Goal: Task Accomplishment & Management: Manage account settings

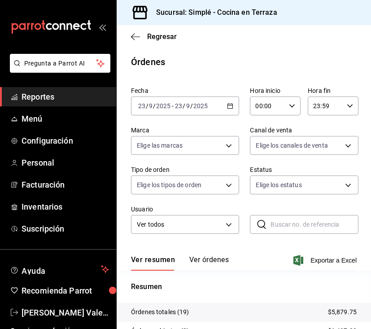
scroll to position [112, 0]
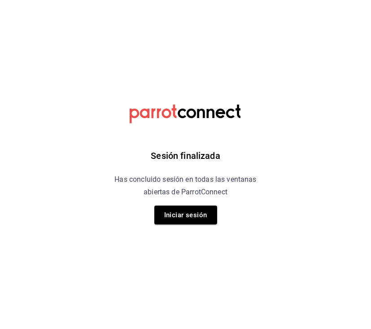
click at [178, 195] on h6 "Has concluido sesión en todas las ventanas abiertas de ParrotConnect" at bounding box center [186, 185] width 164 height 25
click at [178, 216] on button "Iniciar sesión" at bounding box center [185, 214] width 63 height 19
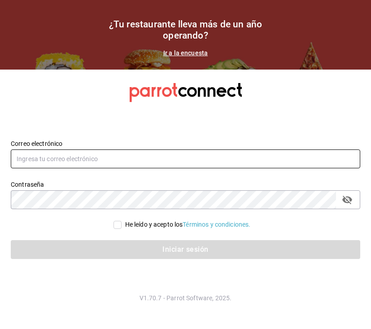
type input "Karyvale812@gmail.com"
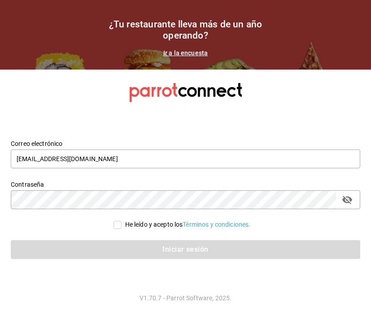
click at [114, 225] on input "He leído y acepto los Términos y condiciones." at bounding box center [118, 225] width 8 height 8
checkbox input "true"
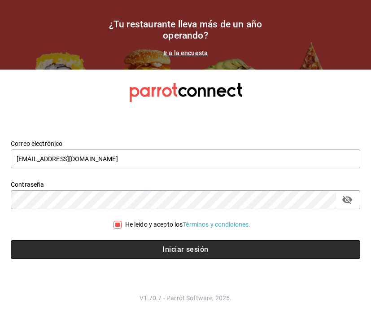
click at [118, 249] on button "Iniciar sesión" at bounding box center [185, 249] width 349 height 19
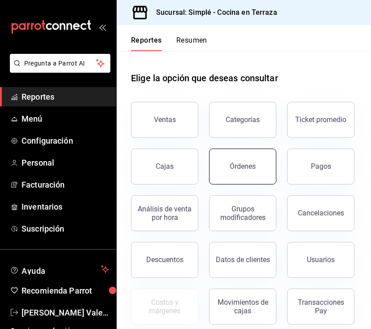
click at [245, 170] on button "Órdenes" at bounding box center [242, 167] width 67 height 36
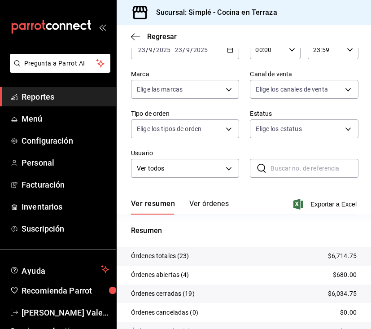
scroll to position [80, 0]
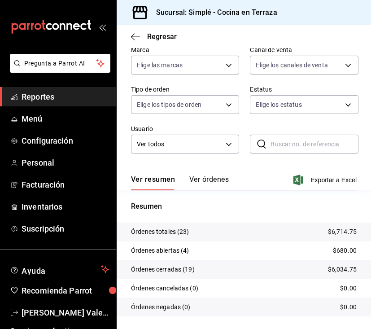
click at [188, 0] on div "Sucursal: Simplé - Cocina en Terraza" at bounding box center [202, 12] width 157 height 25
